Goal: Task Accomplishment & Management: Manage account settings

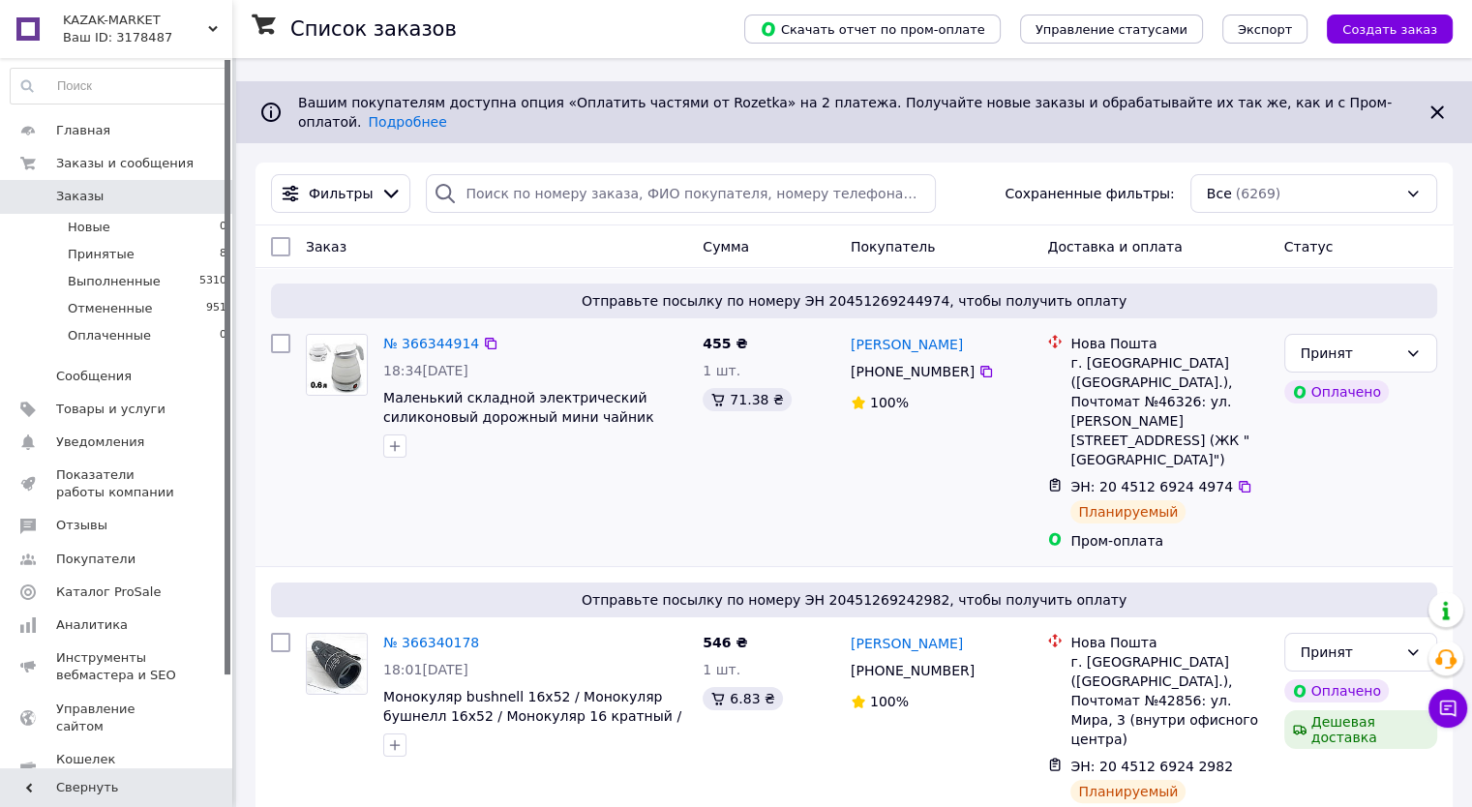
scroll to position [194, 0]
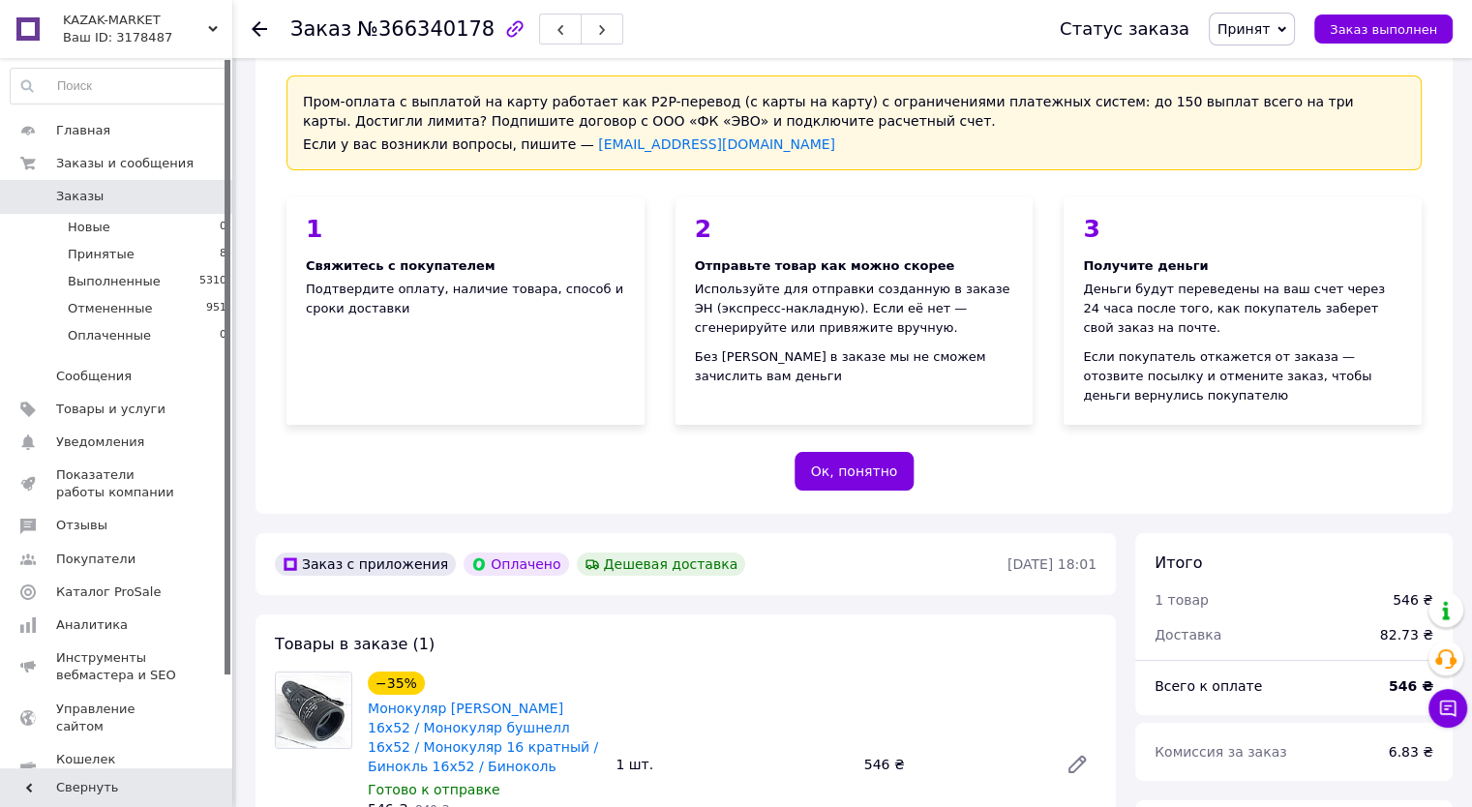
scroll to position [194, 0]
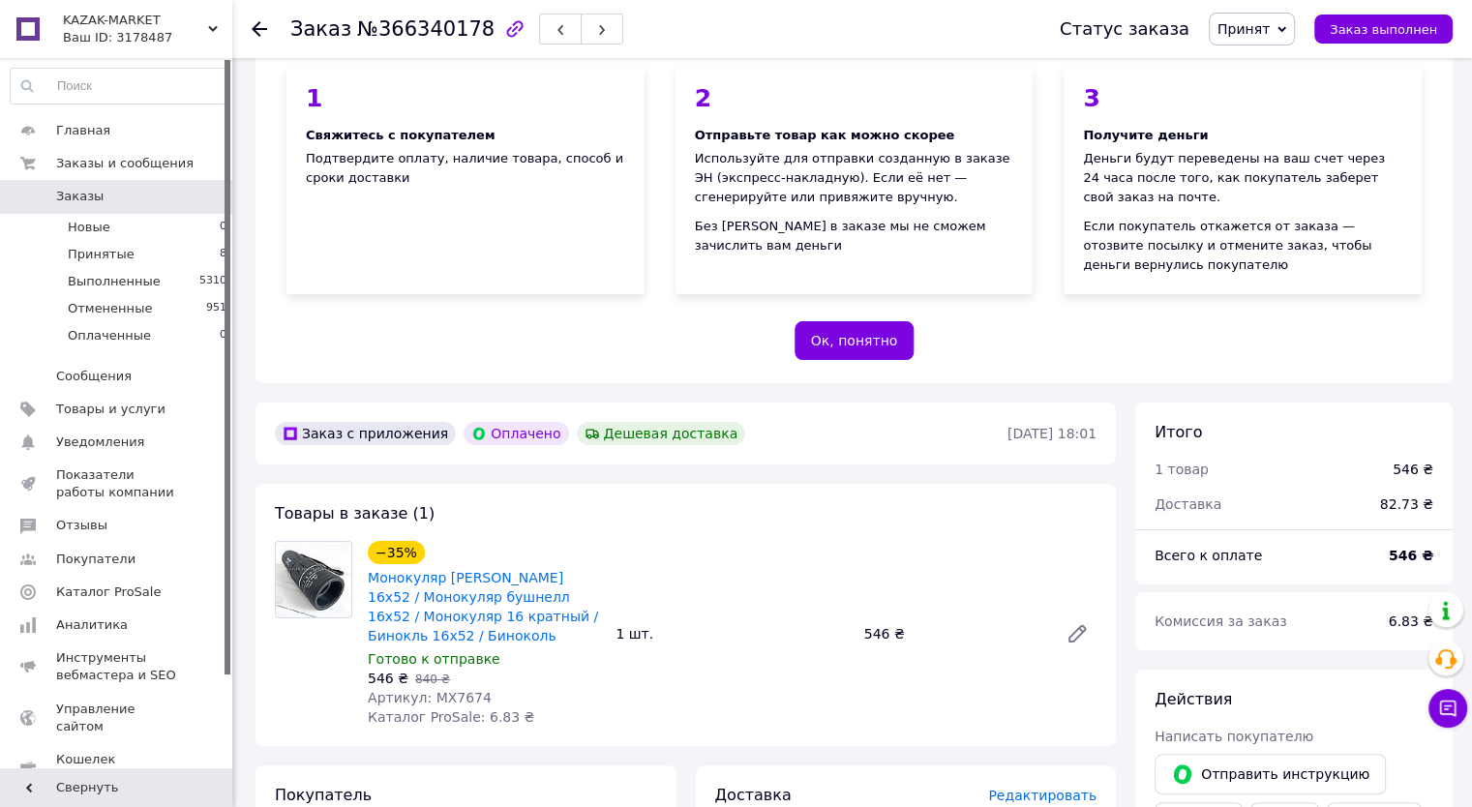
click at [457, 696] on span "Артикул: MX7674" at bounding box center [430, 697] width 124 height 15
copy span "MX7674"
